Goal: Information Seeking & Learning: Learn about a topic

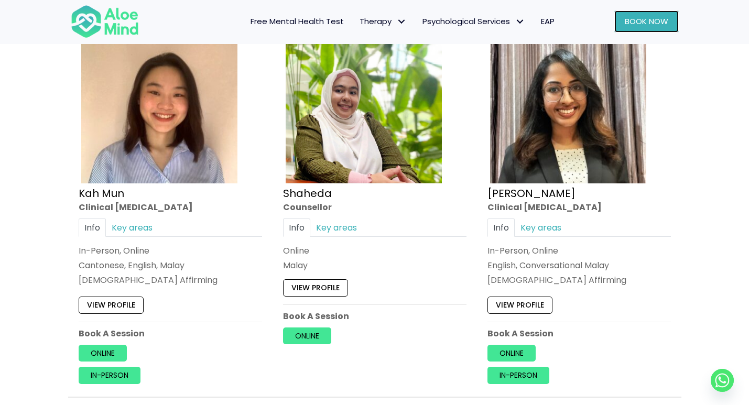
click at [632, 23] on span "Book Now" at bounding box center [646, 21] width 43 height 11
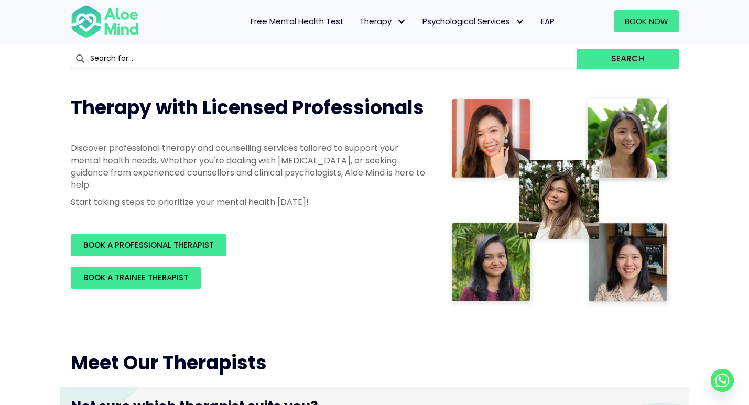
scroll to position [107, 0]
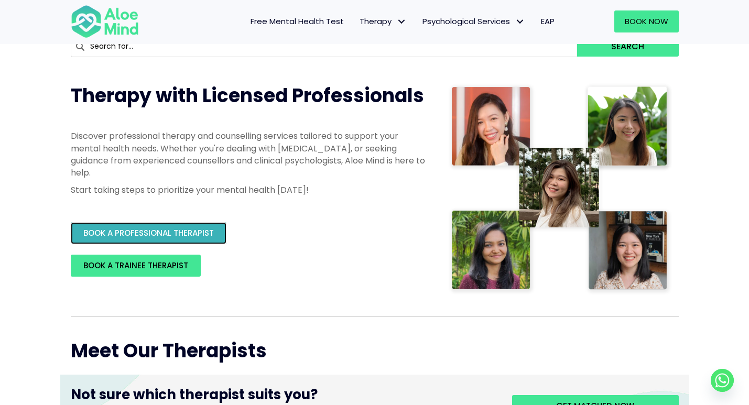
click at [198, 233] on span "BOOK A PROFESSIONAL THERAPIST" at bounding box center [148, 232] width 130 height 11
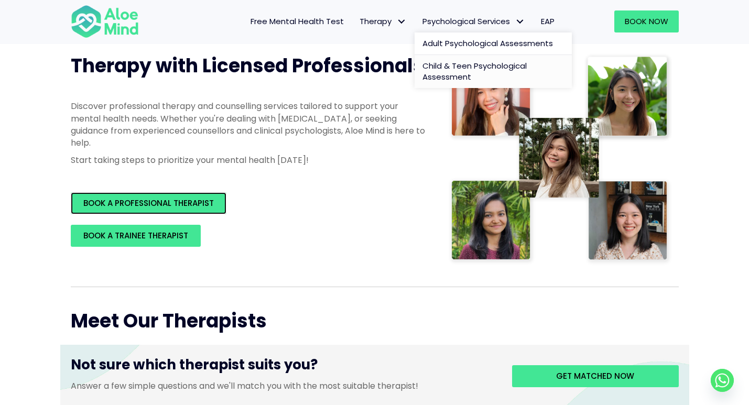
scroll to position [141, 0]
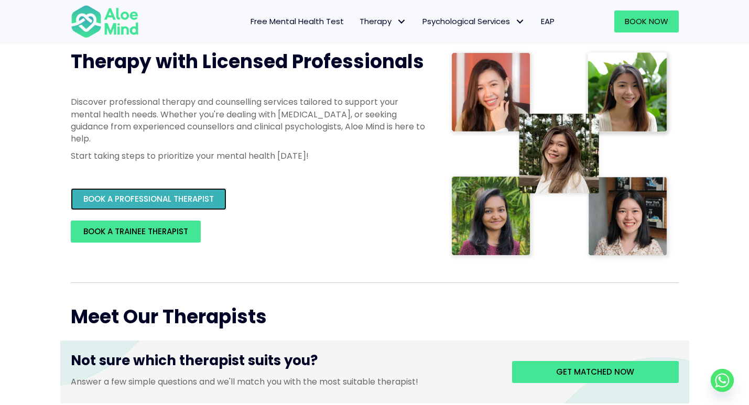
click at [170, 201] on span "BOOK A PROFESSIONAL THERAPIST" at bounding box center [148, 198] width 130 height 11
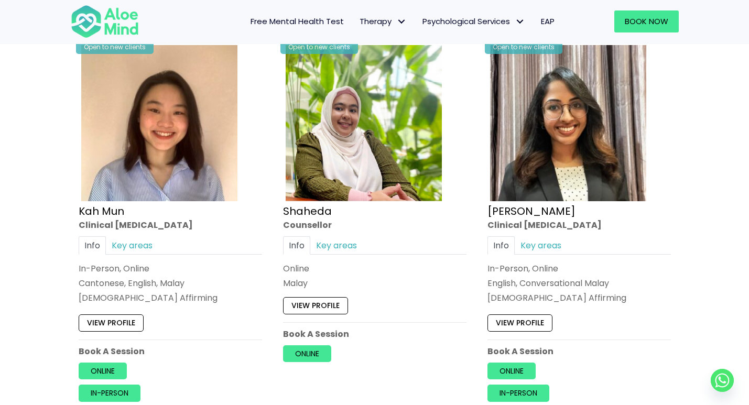
scroll to position [675, 0]
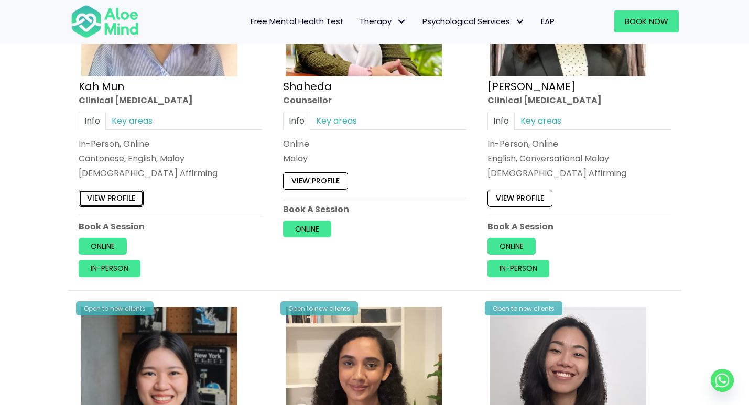
click at [119, 201] on link "View profile" at bounding box center [111, 198] width 65 height 17
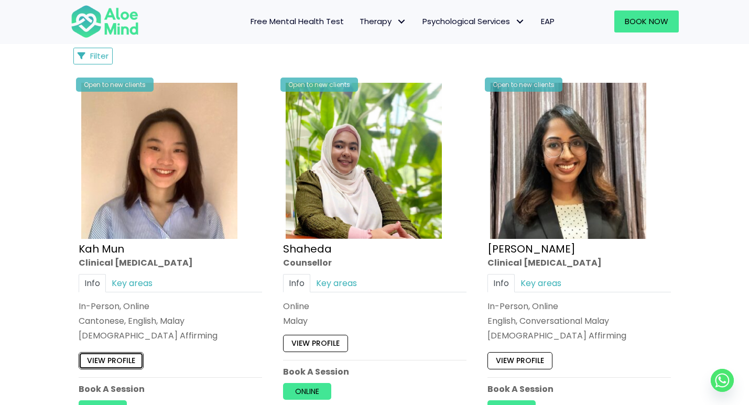
scroll to position [512, 0]
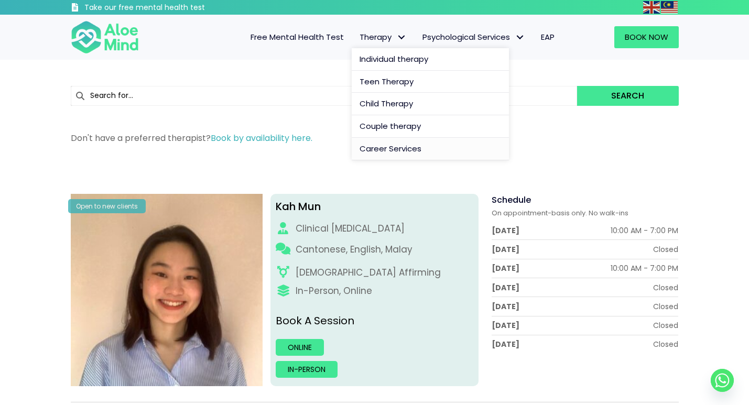
click at [377, 147] on span "Career Services" at bounding box center [390, 148] width 62 height 11
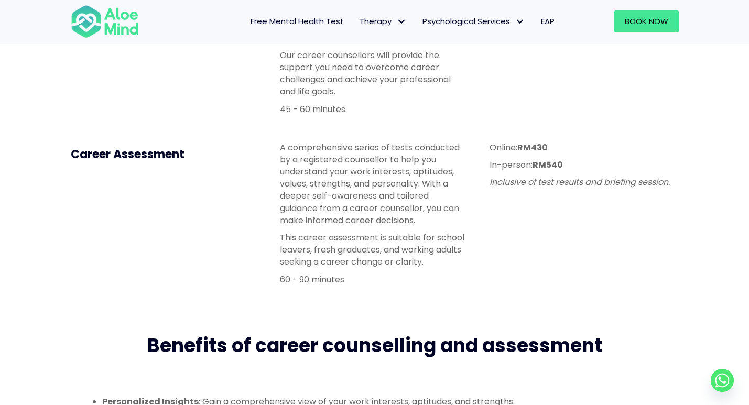
scroll to position [241, 0]
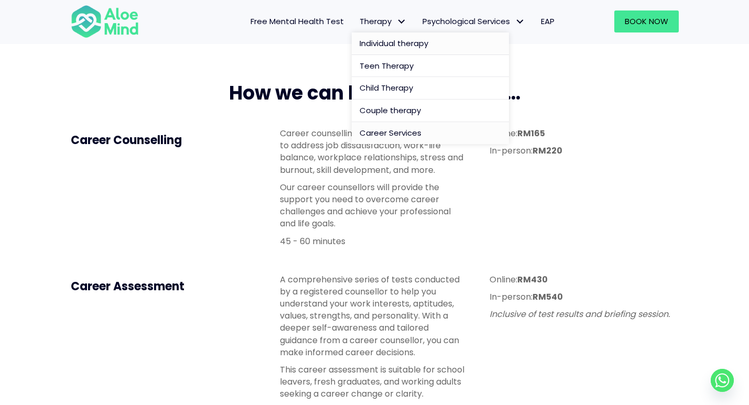
click at [372, 38] on span "Individual therapy" at bounding box center [393, 43] width 69 height 11
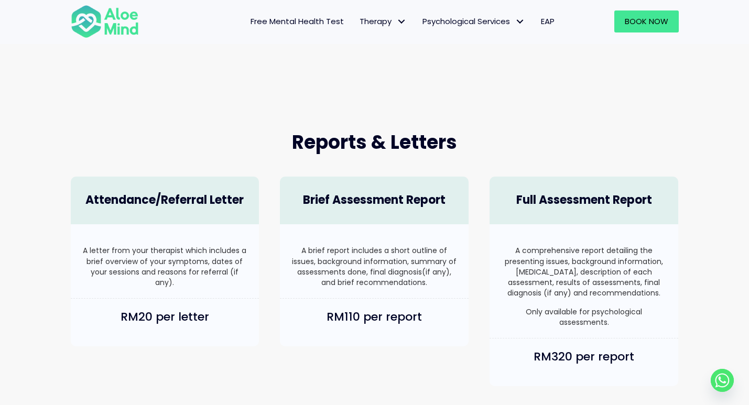
scroll to position [622, 0]
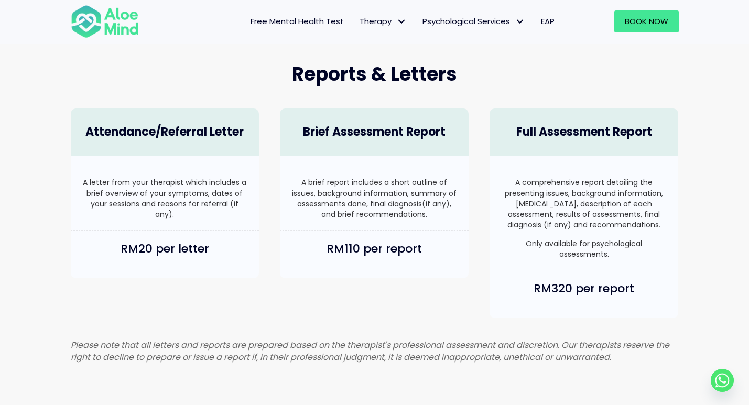
click at [408, 216] on p "A brief report includes a short outline of issues, background information, summ…" at bounding box center [374, 198] width 168 height 42
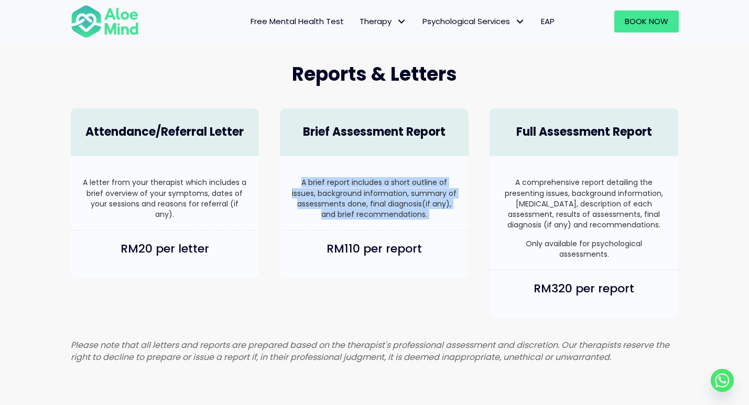
click at [445, 234] on div "RM110 per report" at bounding box center [374, 255] width 189 height 48
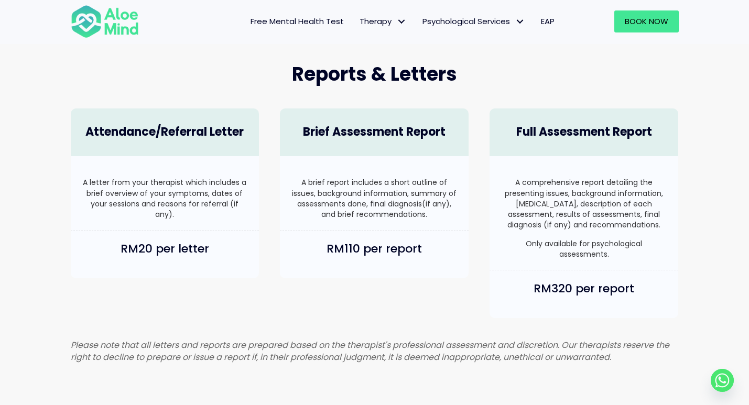
click at [445, 234] on div "RM110 per report" at bounding box center [374, 255] width 189 height 48
click at [616, 288] on div "RM320 per report" at bounding box center [583, 294] width 189 height 48
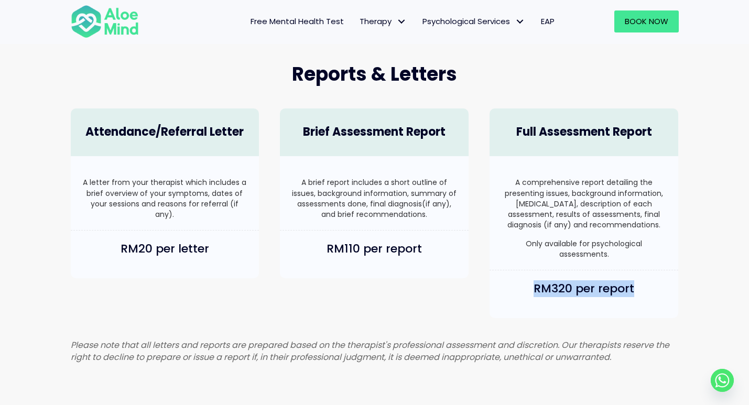
click at [616, 288] on div "RM320 per report" at bounding box center [583, 294] width 189 height 48
click at [613, 297] on h4 "RM320 per report" at bounding box center [584, 289] width 168 height 16
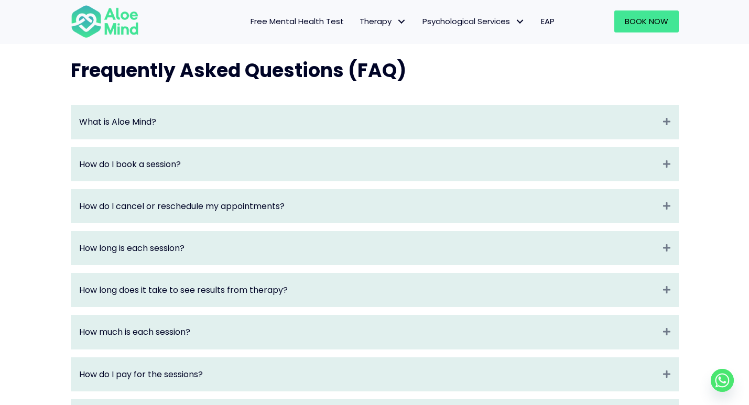
scroll to position [1173, 0]
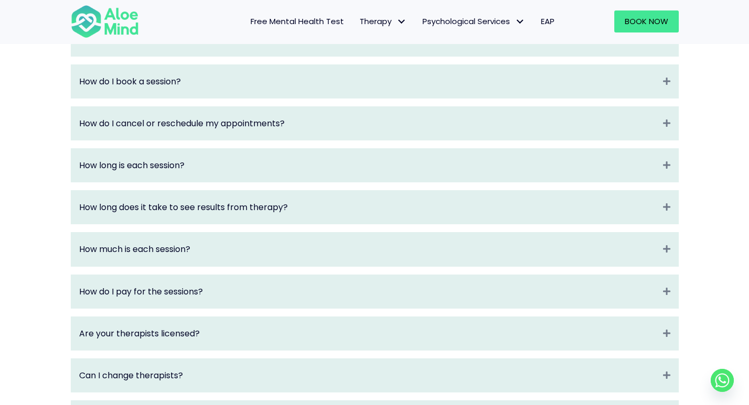
click at [558, 247] on div "How much is each session? Expand" at bounding box center [374, 249] width 607 height 33
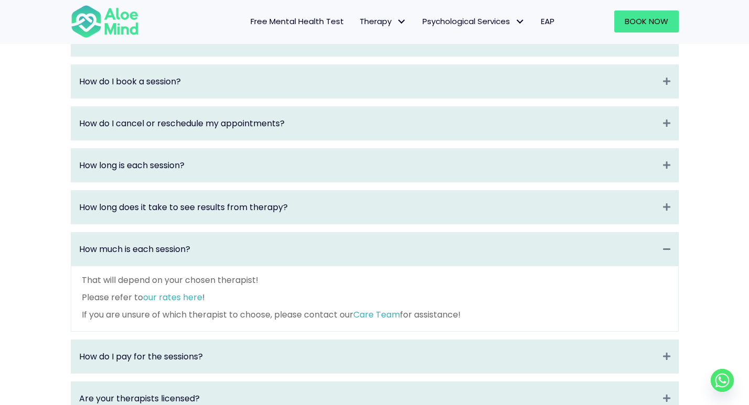
click at [555, 224] on div "How long does it take to see results from therapy? Expand" at bounding box center [374, 207] width 607 height 33
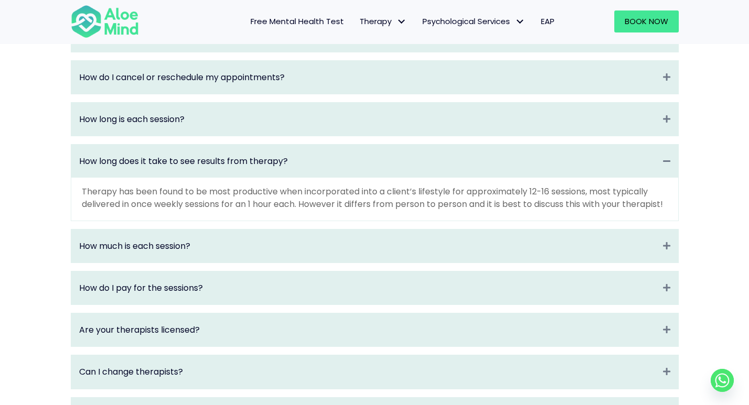
scroll to position [1276, 0]
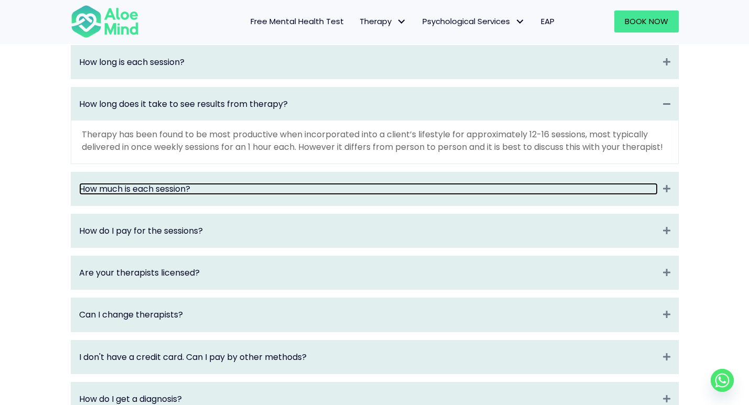
click at [515, 195] on link "How much is each session?" at bounding box center [368, 189] width 578 height 12
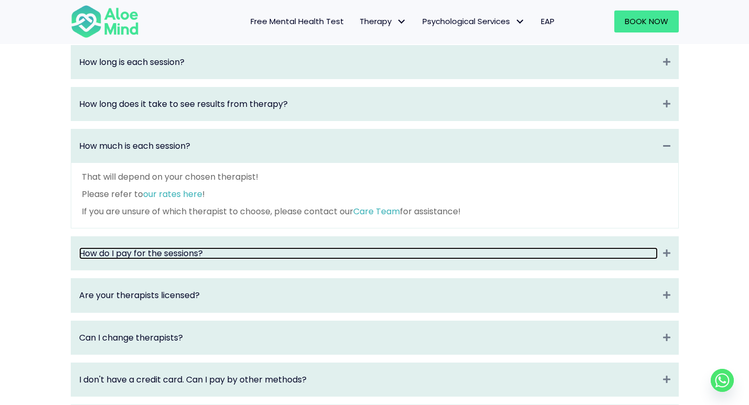
click at [501, 259] on link "How do I pay for the sessions?" at bounding box center [368, 253] width 578 height 12
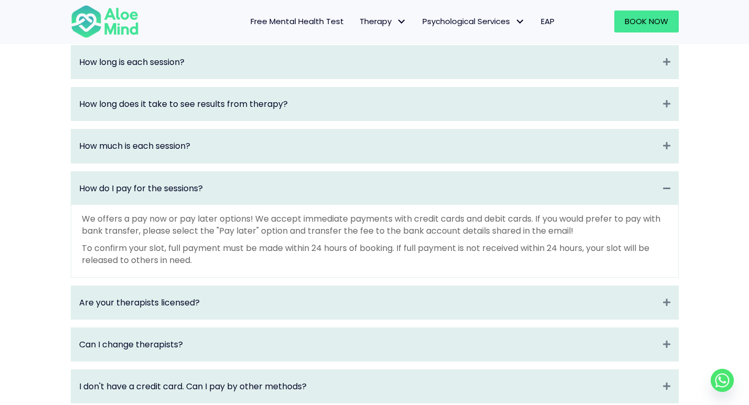
click at [487, 319] on div "Are your therapists licensed? Expand" at bounding box center [374, 302] width 607 height 33
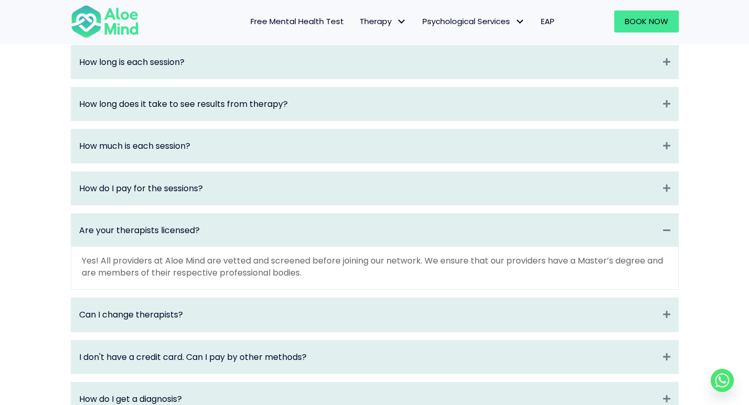
click at [476, 331] on div "Can I change therapists? Expand" at bounding box center [374, 314] width 607 height 33
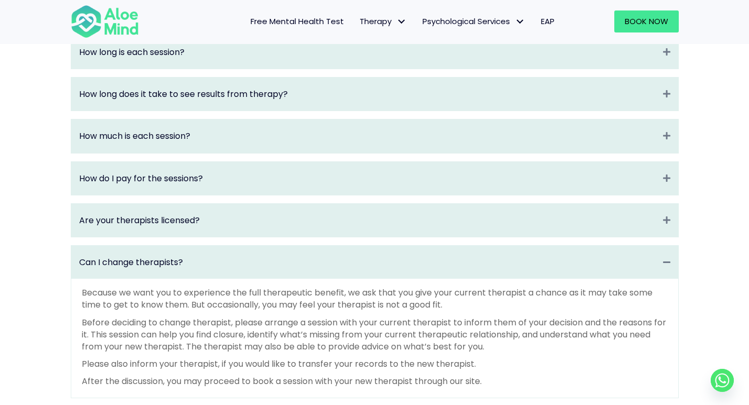
scroll to position [1287, 0]
click at [467, 222] on div "Are your therapists licensed? Collapse" at bounding box center [374, 219] width 607 height 33
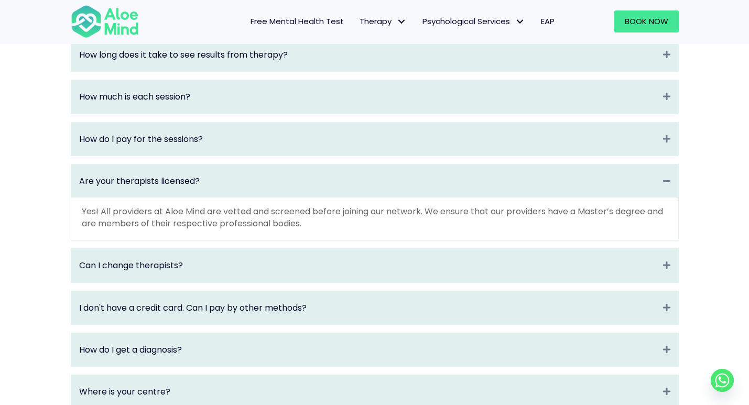
scroll to position [1354, 0]
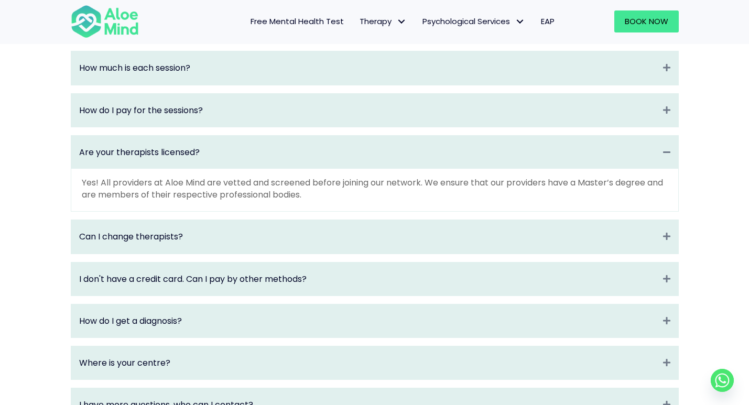
click at [433, 253] on div "Can I change therapists? Collapse" at bounding box center [374, 236] width 607 height 33
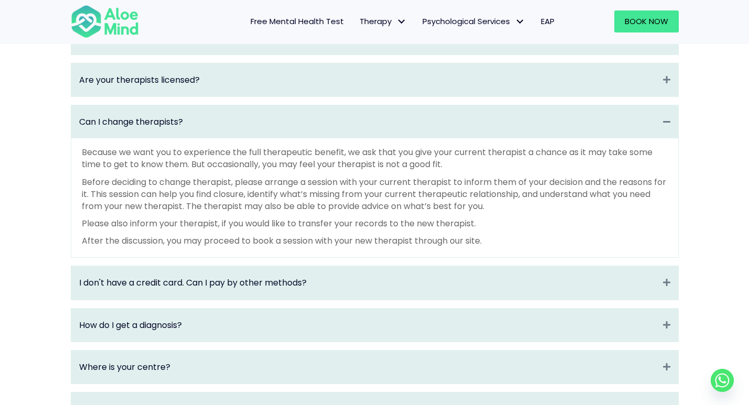
scroll to position [1510, 0]
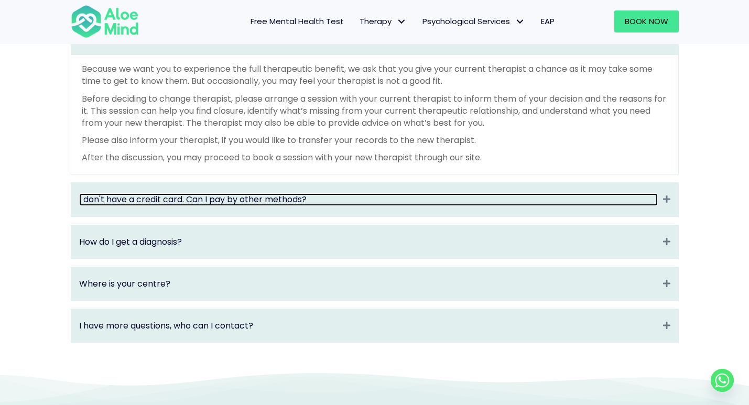
click at [422, 205] on link "I don't have a credit card. Can I pay by other methods?" at bounding box center [368, 199] width 578 height 12
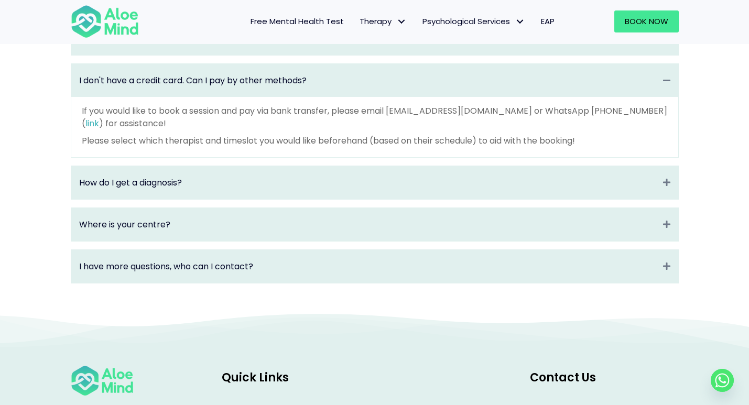
click at [416, 199] on div "How do I get a diagnosis? Expand" at bounding box center [374, 182] width 607 height 33
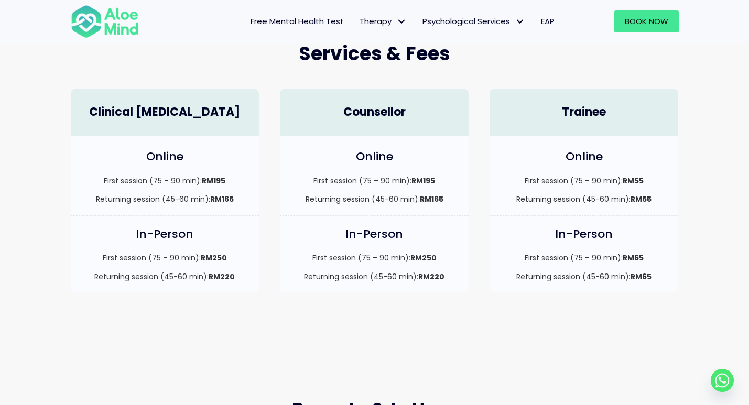
scroll to position [293, 0]
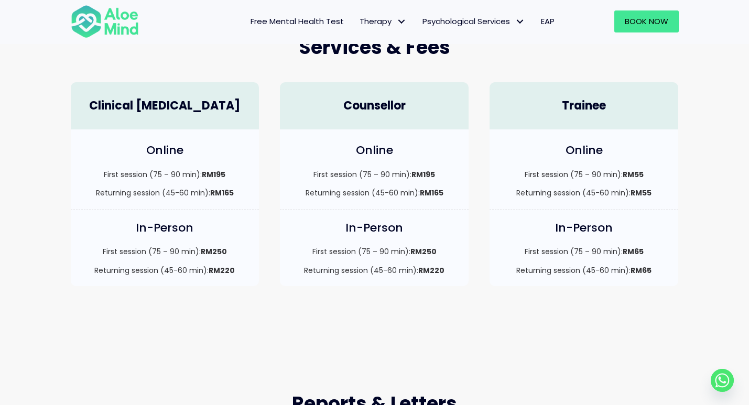
click at [600, 254] on p "First session (75 – 90 min): RM65" at bounding box center [584, 251] width 168 height 10
click at [658, 272] on p "Returning session (45-60 min): RM65" at bounding box center [584, 270] width 168 height 10
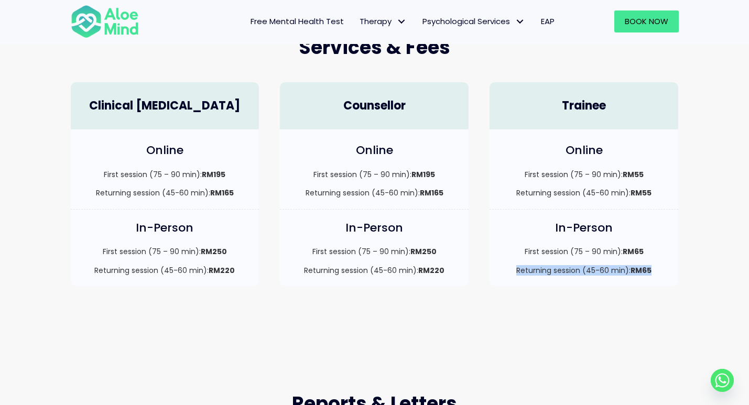
click at [658, 272] on p "Returning session (45-60 min): RM65" at bounding box center [584, 270] width 168 height 10
click at [626, 185] on div "First session (75 – 90 min): RM55 Returning session (45-60 min): RM55" at bounding box center [584, 183] width 168 height 29
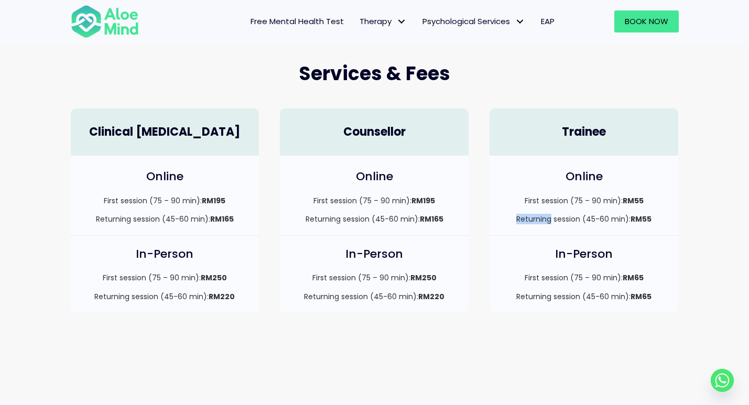
scroll to position [262, 0]
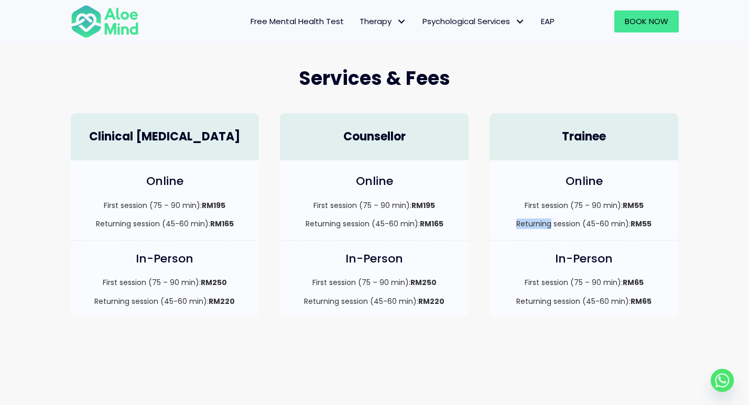
click at [436, 229] on p "Returning session (45-60 min): RM165" at bounding box center [374, 223] width 168 height 10
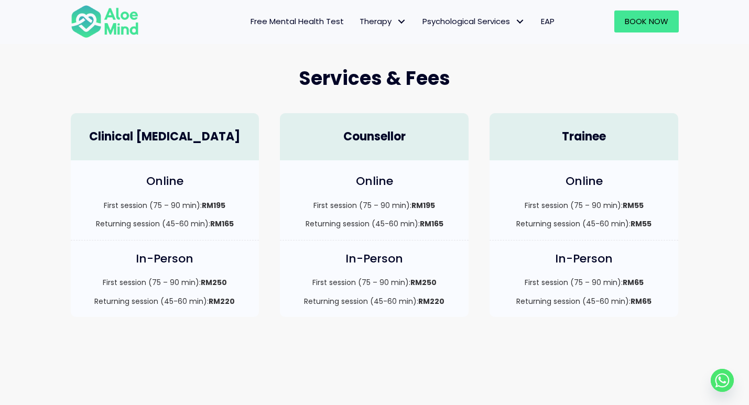
click at [436, 229] on p "Returning session (45-60 min): RM165" at bounding box center [374, 223] width 168 height 10
click at [436, 311] on div "In-Person First session (75 – 90 min): RM250 Returning session (45-60 min): RM2…" at bounding box center [374, 279] width 189 height 77
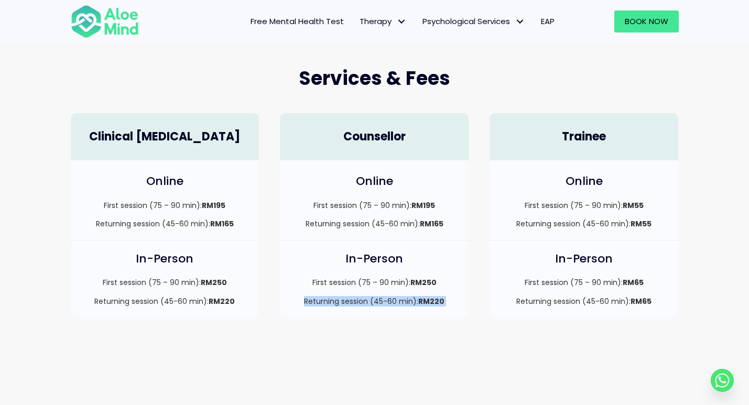
click at [433, 276] on div "In-Person First session (75 – 90 min): RM250 Returning session (45-60 min): RM2…" at bounding box center [374, 279] width 189 height 77
click at [456, 285] on p "First session (75 – 90 min): RM250" at bounding box center [374, 282] width 168 height 10
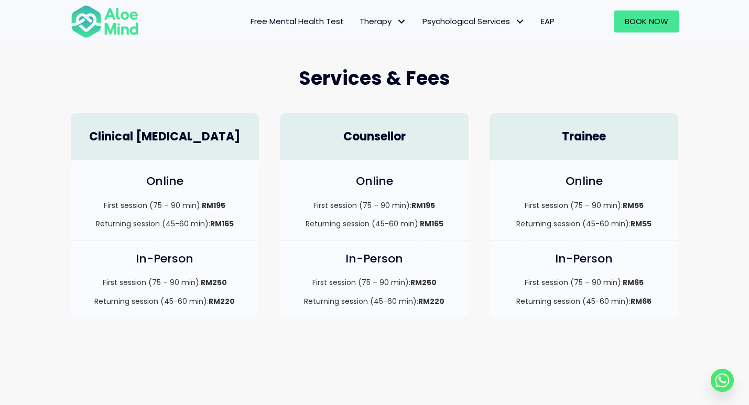
scroll to position [0, 0]
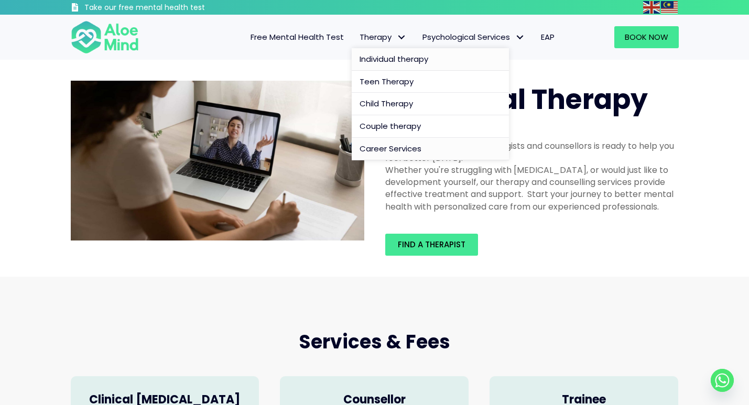
click at [375, 152] on span "Career Services" at bounding box center [390, 148] width 62 height 11
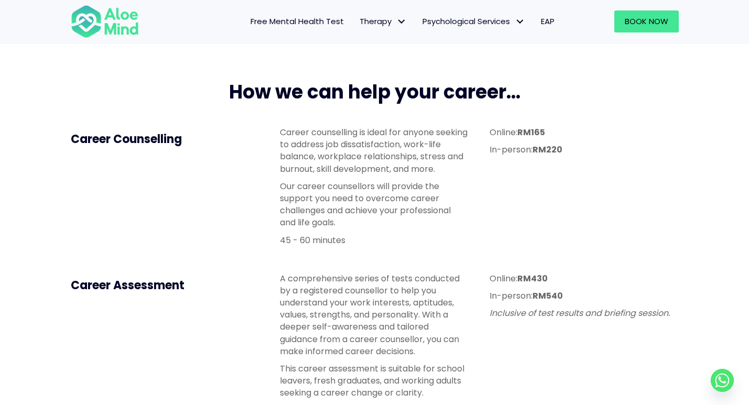
scroll to position [241, 0]
click at [315, 25] on span "Free Mental Health Test" at bounding box center [296, 21] width 93 height 11
